Goal: Task Accomplishment & Management: Manage account settings

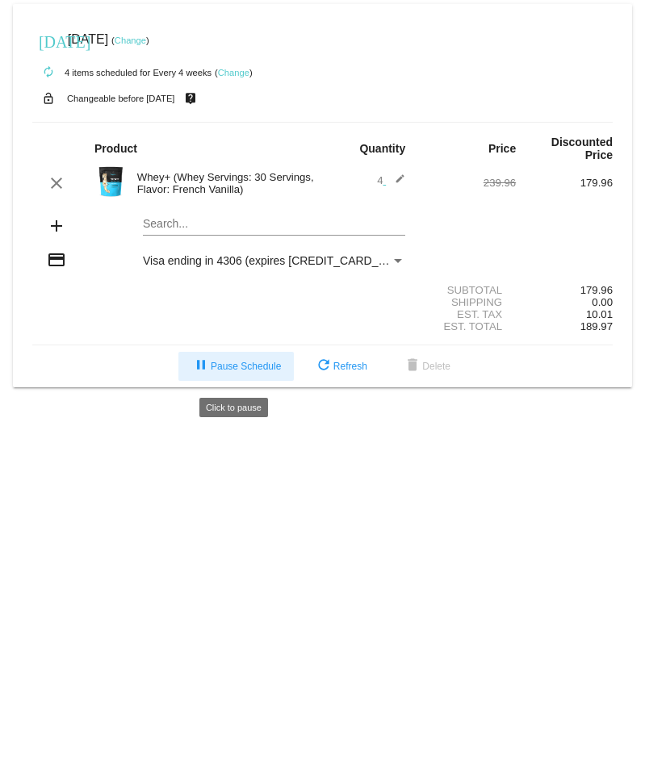
click at [235, 372] on span "pause Pause Schedule" at bounding box center [236, 366] width 90 height 11
click at [240, 70] on link "Change" at bounding box center [233, 73] width 31 height 10
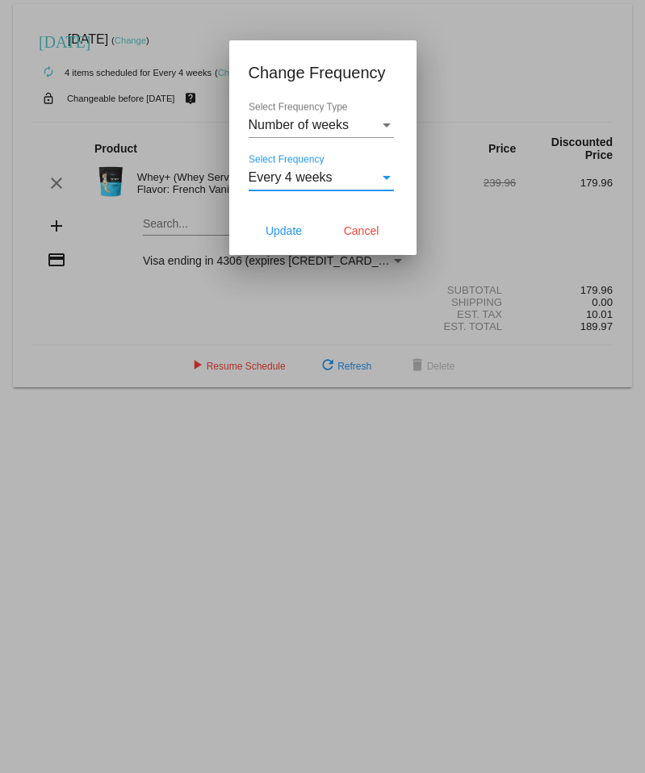
click at [385, 175] on div "Select Frequency" at bounding box center [386, 177] width 15 height 15
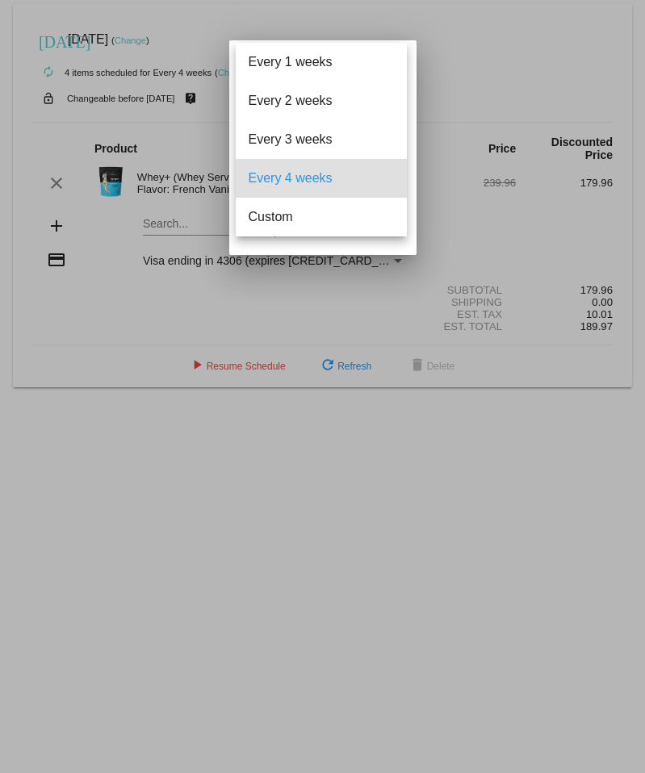
click at [458, 127] on div at bounding box center [322, 386] width 645 height 773
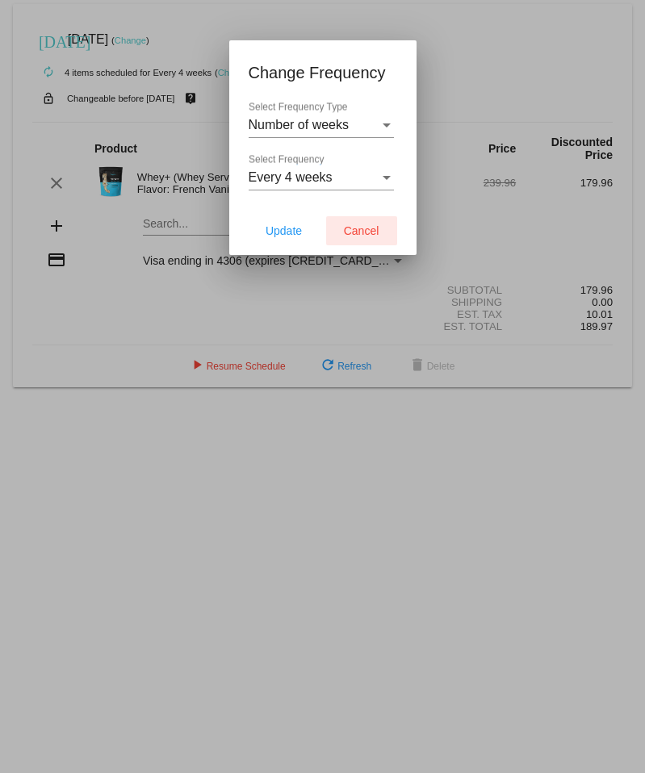
click at [359, 231] on span "Cancel" at bounding box center [362, 230] width 36 height 13
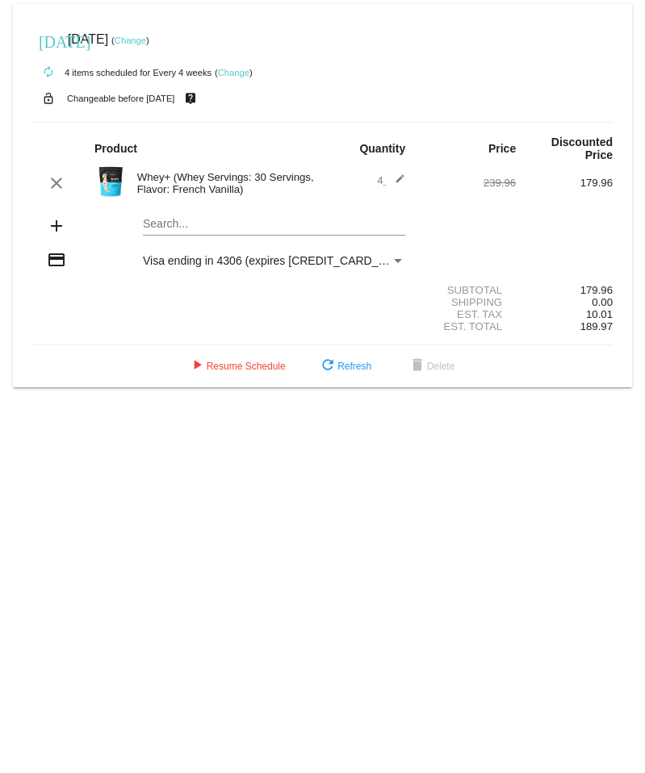
click at [146, 41] on link "Change" at bounding box center [130, 41] width 31 height 10
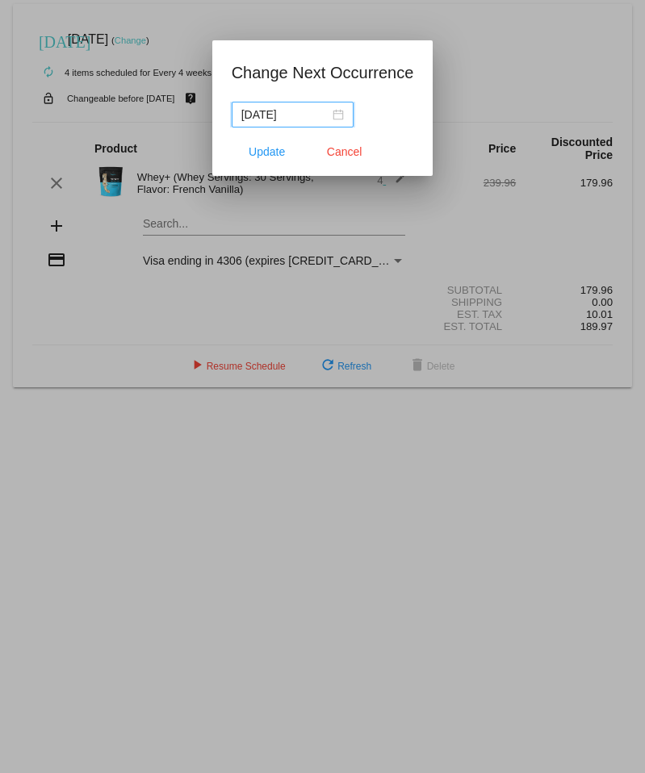
click at [328, 119] on div "2025-10-24" at bounding box center [292, 115] width 102 height 18
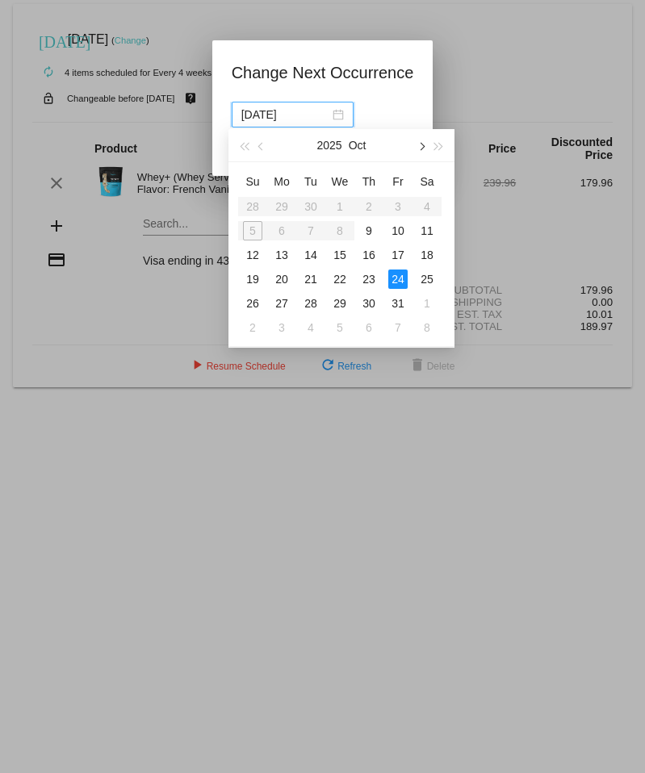
click at [420, 147] on span "button" at bounding box center [420, 147] width 8 height 8
click at [373, 207] on div "1" at bounding box center [368, 206] width 19 height 19
type input "2026-01-01"
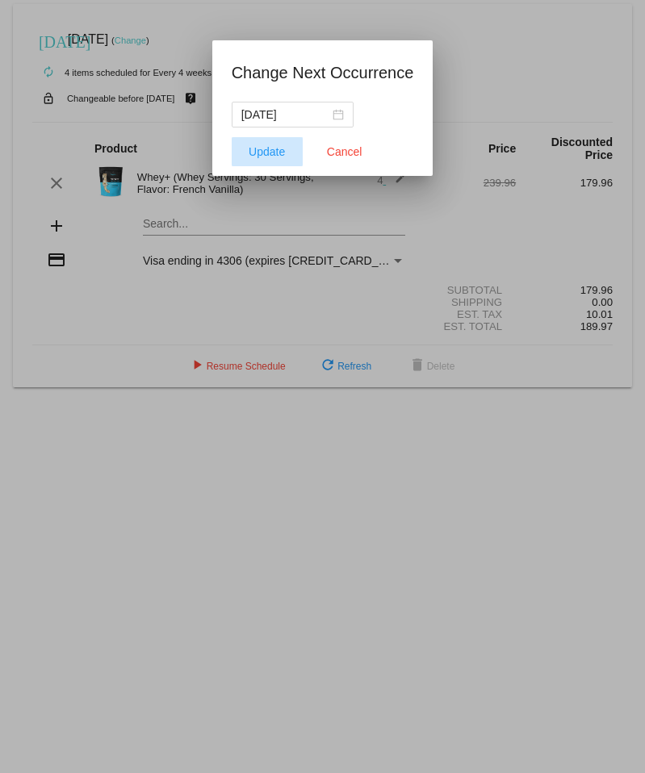
click at [266, 150] on span "Update" at bounding box center [267, 151] width 36 height 13
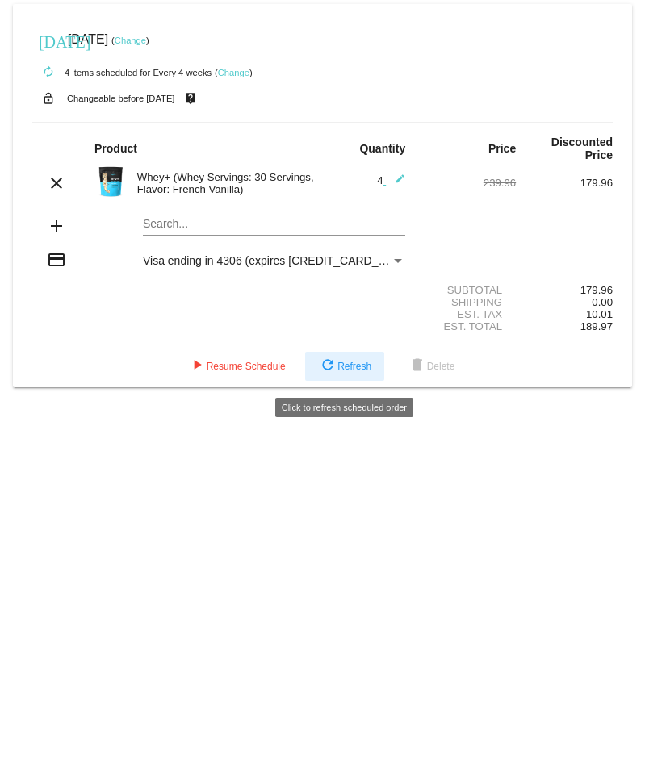
click at [369, 372] on span "refresh Refresh" at bounding box center [344, 366] width 53 height 11
